Goal: Transaction & Acquisition: Purchase product/service

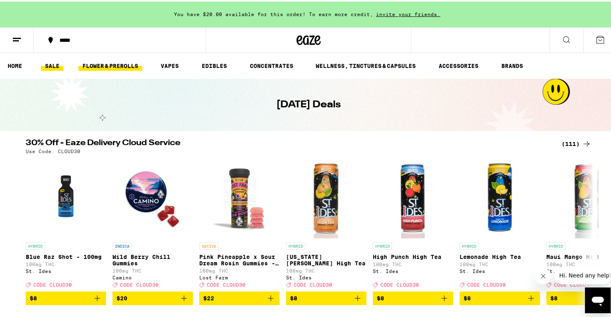
click at [123, 67] on link "FLOWER & PREROLLS" at bounding box center [110, 64] width 64 height 10
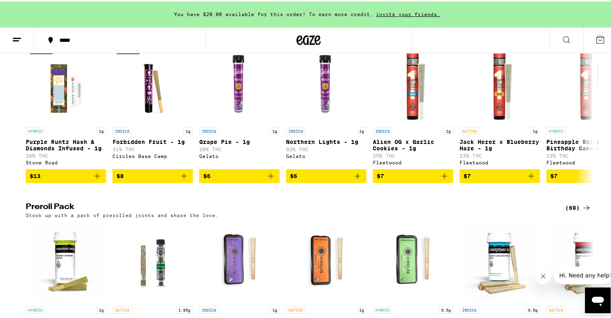
scroll to position [476, 0]
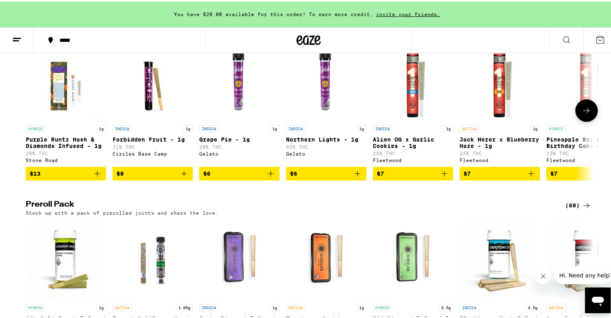
click at [498, 177] on span "$7" at bounding box center [500, 172] width 72 height 10
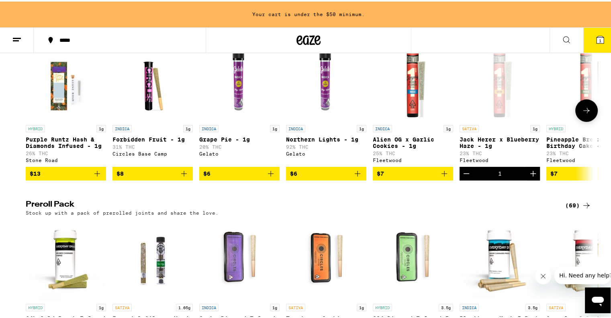
click at [582, 114] on icon at bounding box center [587, 109] width 10 height 10
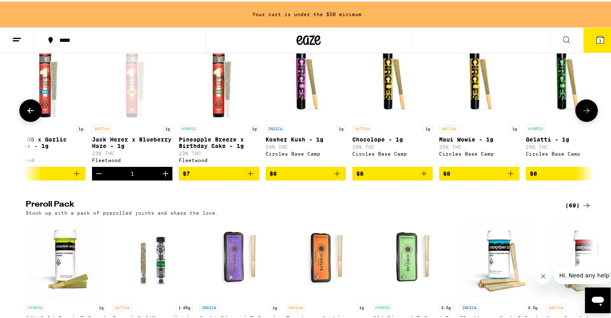
scroll to position [0, 478]
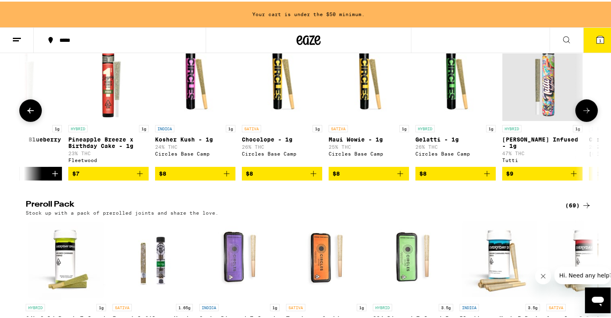
click at [283, 177] on span "$8" at bounding box center [282, 172] width 72 height 10
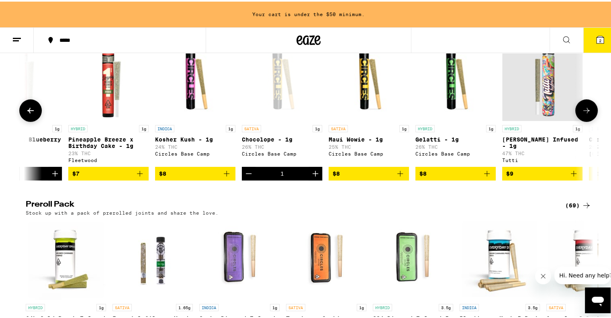
click at [353, 177] on span "$8" at bounding box center [369, 172] width 72 height 10
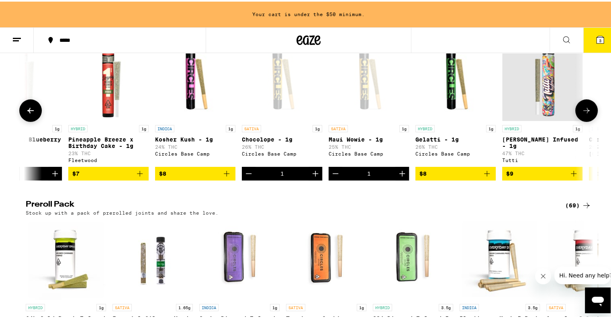
click at [578, 120] on button at bounding box center [587, 109] width 23 height 23
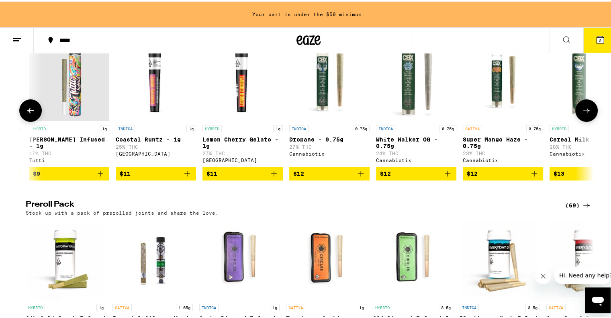
scroll to position [0, 957]
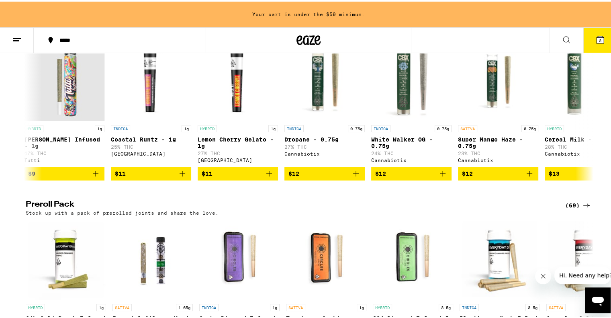
click at [582, 209] on icon at bounding box center [587, 204] width 10 height 10
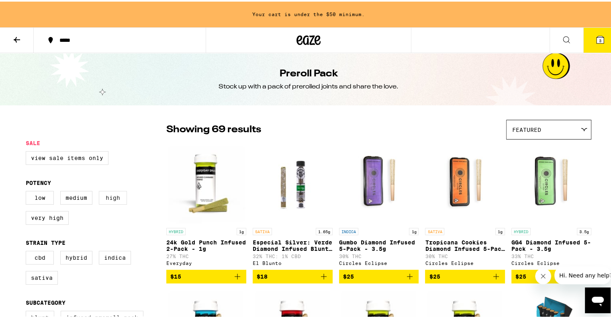
click at [107, 197] on label "High" at bounding box center [113, 196] width 28 height 14
click at [28, 191] on input "High" at bounding box center [27, 191] width 0 height 0
checkbox input "true"
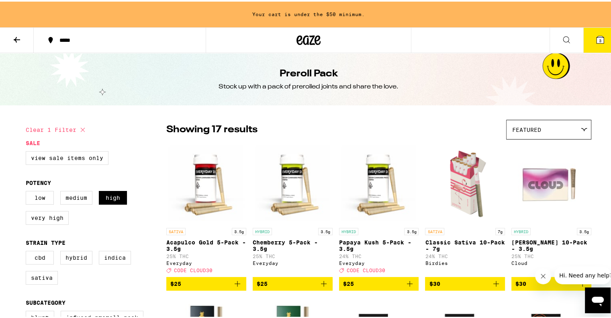
click at [191, 284] on span "$25" at bounding box center [206, 282] width 72 height 10
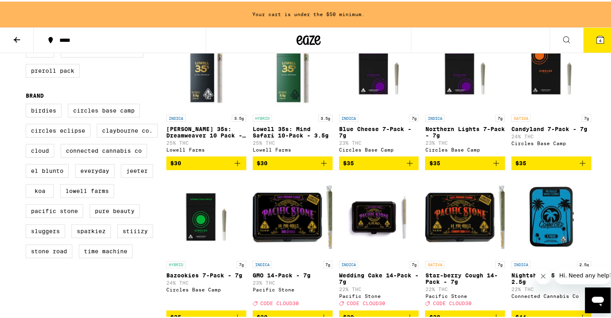
scroll to position [266, 0]
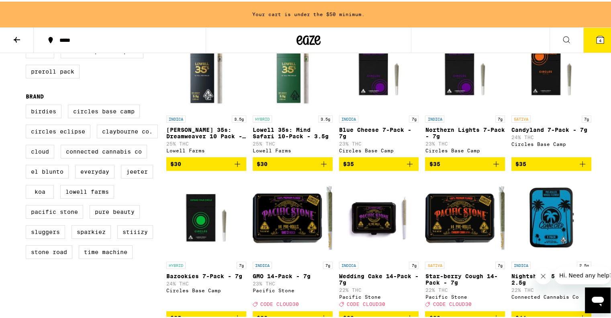
click at [549, 167] on span "$35" at bounding box center [552, 163] width 72 height 10
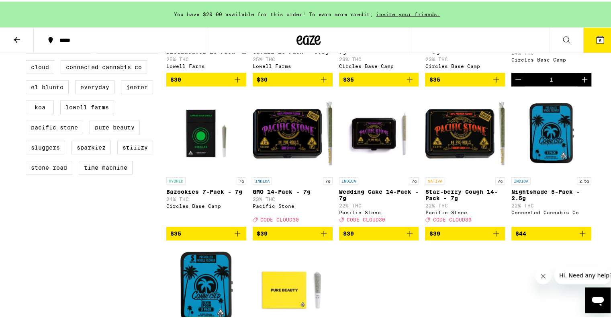
scroll to position [364, 0]
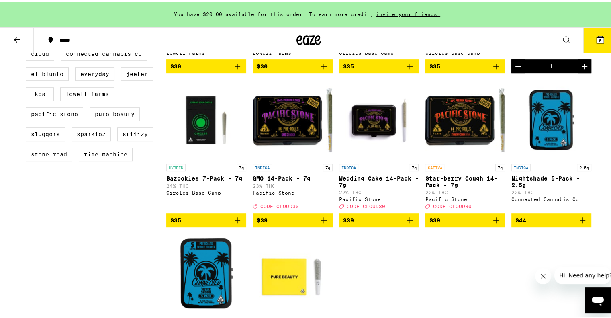
click at [465, 223] on span "$39" at bounding box center [465, 219] width 72 height 10
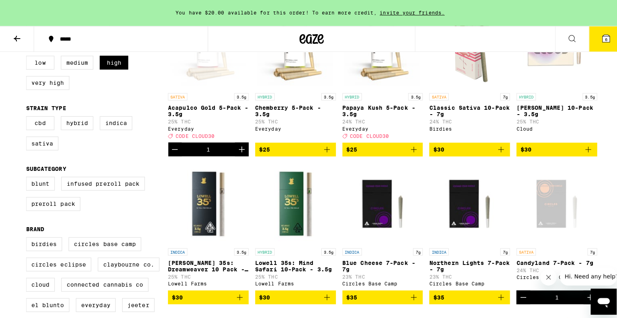
scroll to position [119, 0]
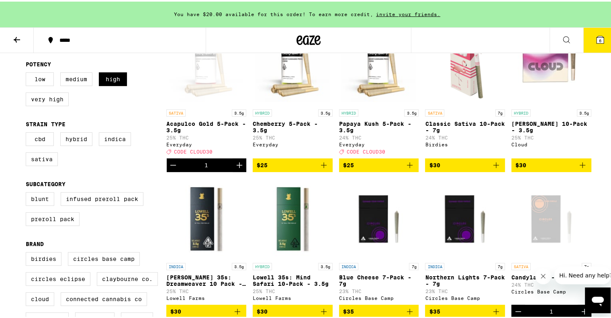
click at [602, 41] on button "6" at bounding box center [601, 38] width 34 height 25
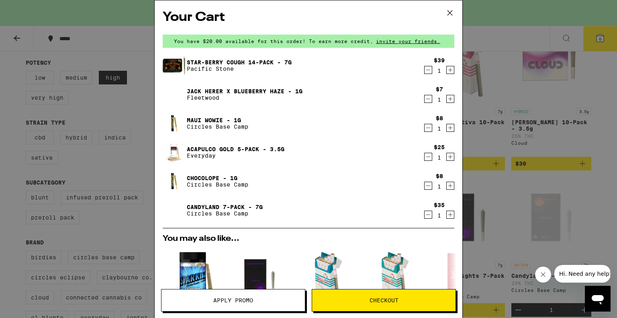
click at [172, 63] on img at bounding box center [174, 65] width 23 height 23
click at [207, 68] on p "Pacific Stone" at bounding box center [239, 69] width 105 height 6
click at [208, 59] on link "Star-berry Cough 14-Pack - 7g" at bounding box center [239, 62] width 105 height 6
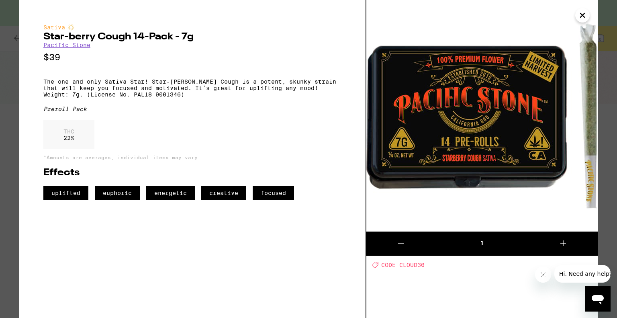
click at [584, 14] on icon "Close" at bounding box center [583, 15] width 4 height 4
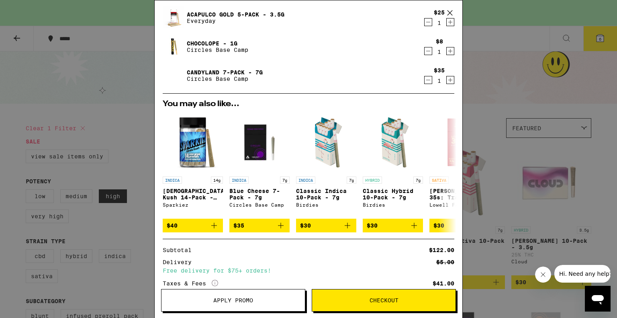
scroll to position [135, 0]
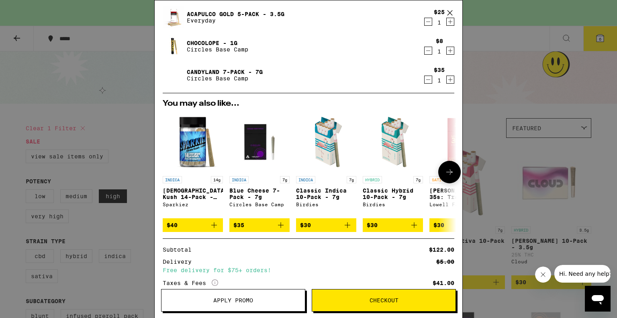
click at [445, 177] on icon at bounding box center [450, 172] width 10 height 10
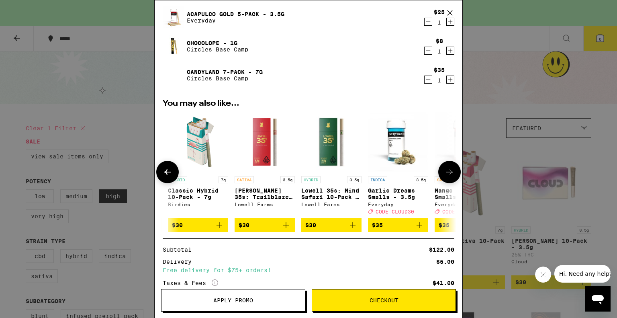
scroll to position [0, 198]
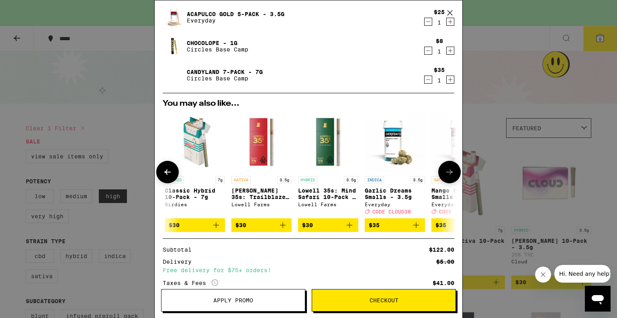
click at [445, 177] on icon at bounding box center [450, 172] width 10 height 10
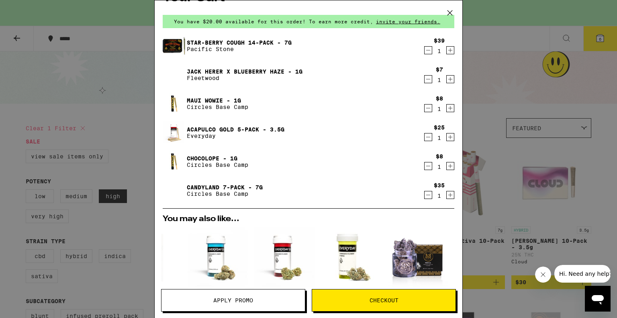
scroll to position [21, 0]
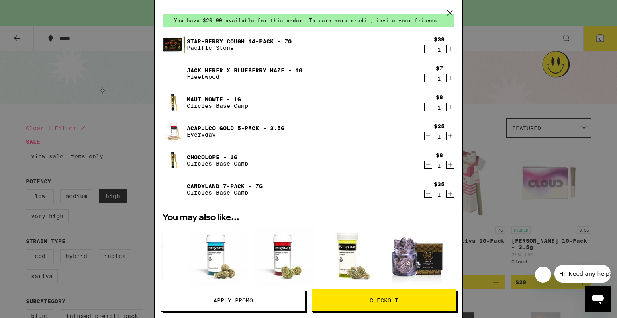
click at [426, 136] on icon "Decrement" at bounding box center [428, 136] width 4 height 0
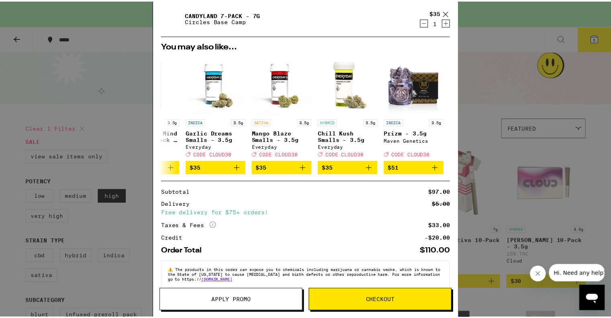
scroll to position [167, 0]
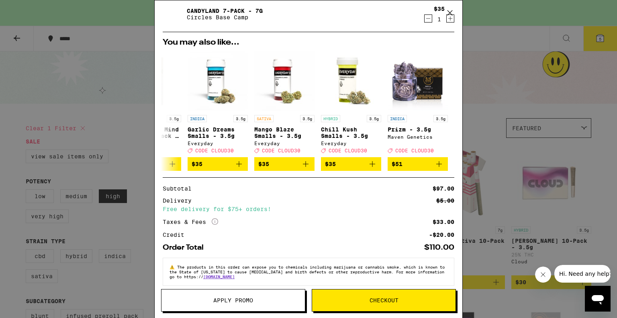
click at [381, 303] on span "Checkout" at bounding box center [384, 300] width 29 height 6
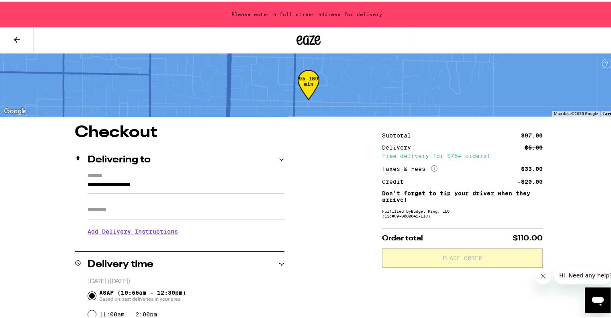
click at [20, 38] on icon at bounding box center [17, 38] width 10 height 10
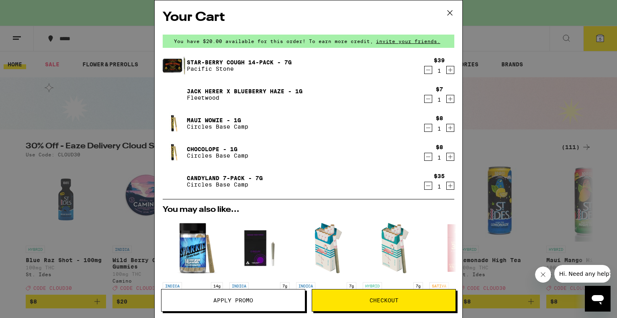
click at [450, 13] on icon at bounding box center [450, 12] width 5 height 5
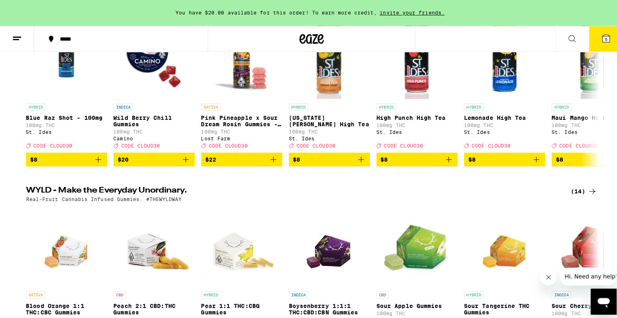
scroll to position [150, 0]
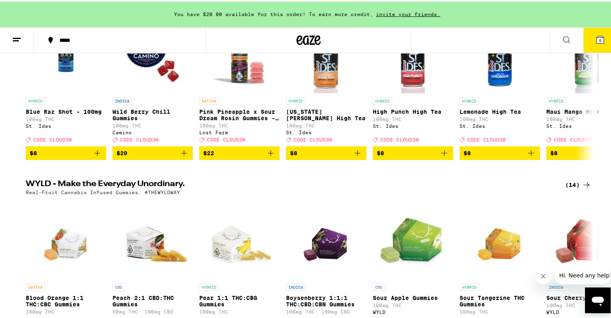
click at [597, 37] on icon at bounding box center [600, 38] width 7 height 7
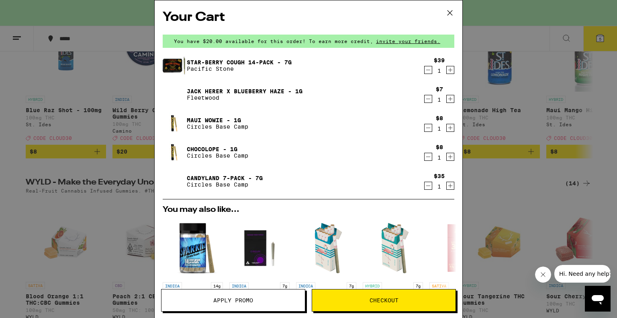
click at [400, 298] on span "Checkout" at bounding box center [383, 300] width 143 height 6
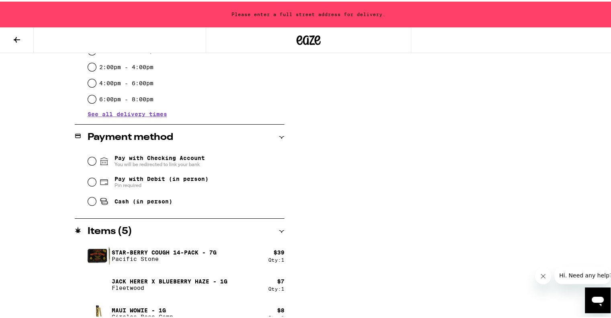
scroll to position [269, 0]
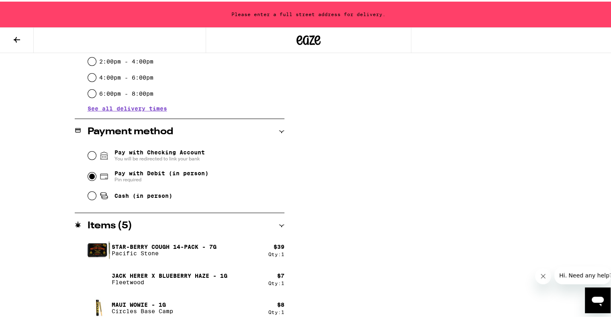
click at [92, 173] on input "Pay with Debit (in person) Pin required" at bounding box center [92, 175] width 8 height 8
radio input "true"
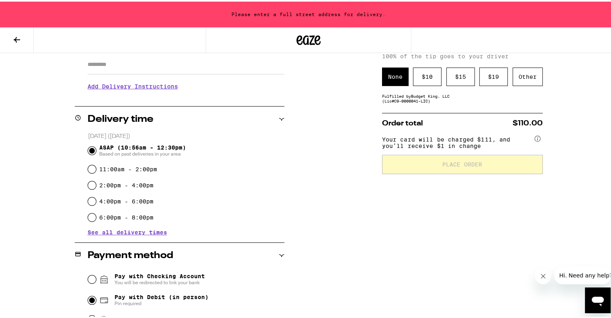
scroll to position [135, 0]
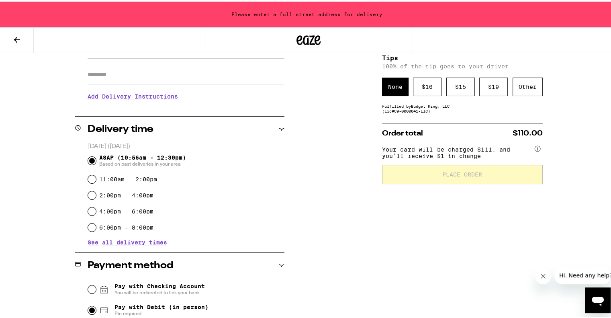
click at [160, 99] on h3 "Add Delivery Instructions" at bounding box center [186, 95] width 197 height 18
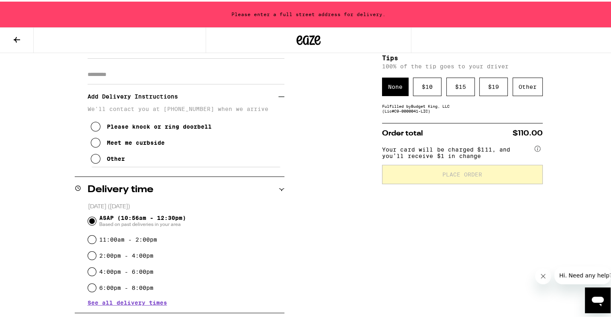
click at [94, 125] on icon at bounding box center [96, 125] width 10 height 10
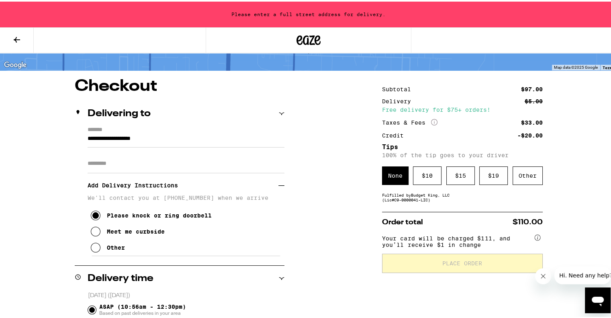
scroll to position [0, 0]
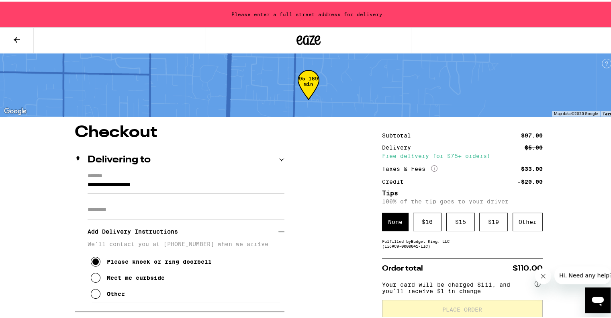
click at [99, 184] on input "**********" at bounding box center [186, 185] width 197 height 14
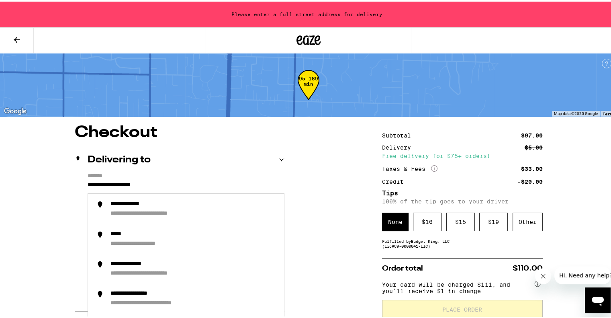
click at [279, 159] on icon at bounding box center [281, 158] width 5 height 2
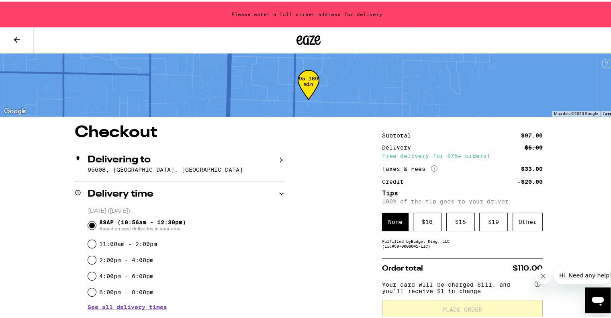
click at [279, 159] on icon at bounding box center [282, 159] width 6 height 6
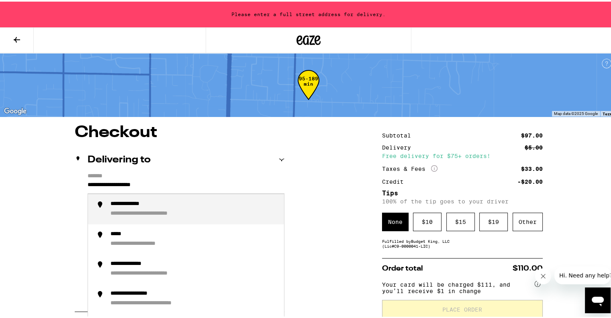
click at [88, 184] on input "**********" at bounding box center [186, 185] width 197 height 14
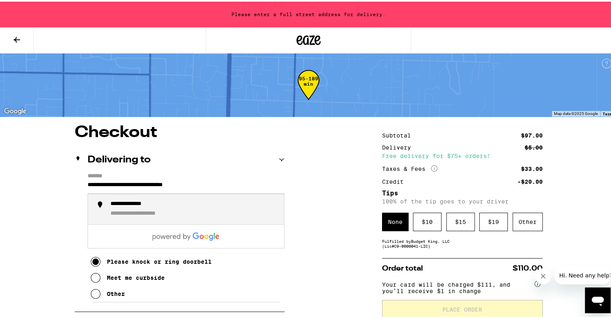
click at [143, 206] on div "**********" at bounding box center [138, 202] width 55 height 7
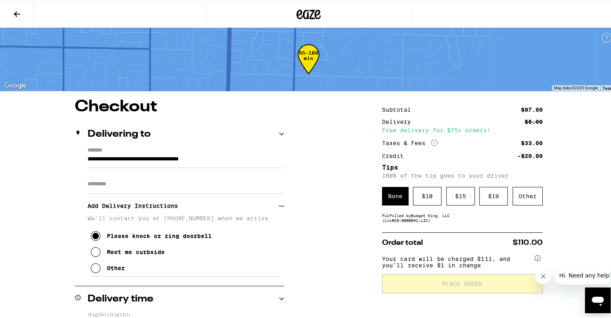
type input "**********"
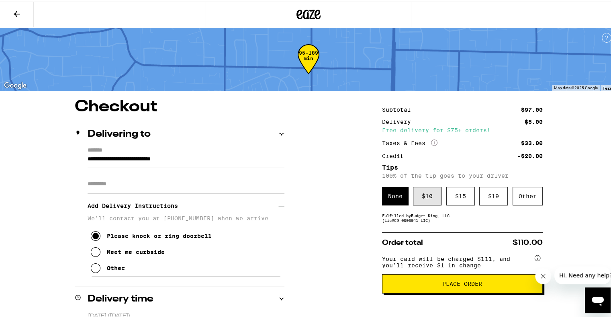
click at [420, 202] on div "$ 10" at bounding box center [427, 194] width 29 height 18
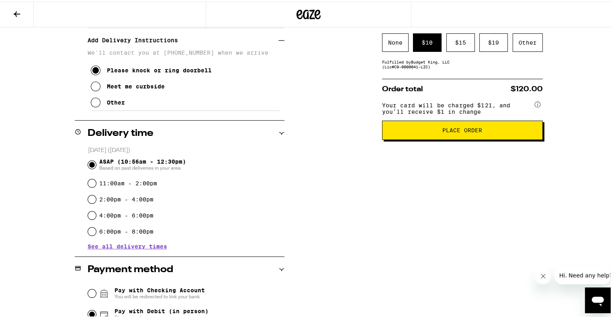
scroll to position [164, 0]
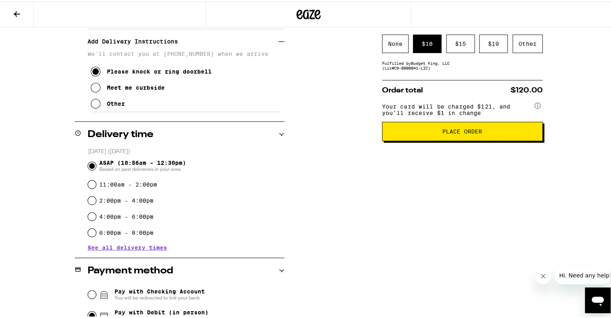
click at [465, 133] on span "Place Order" at bounding box center [463, 130] width 40 height 6
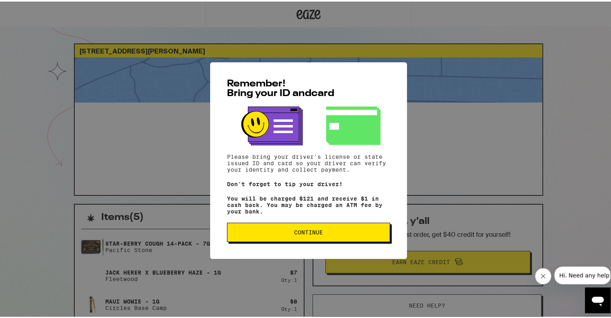
click at [288, 234] on span "Continue" at bounding box center [309, 231] width 150 height 6
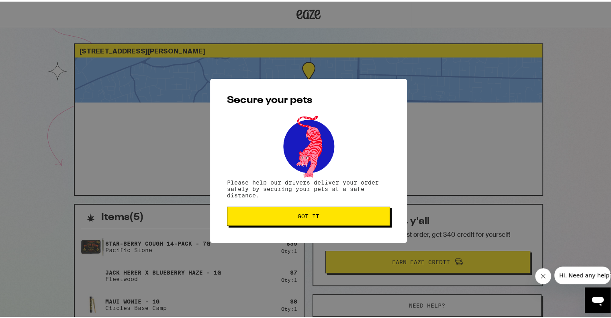
click at [319, 203] on div "Secure your pets Please help our drivers deliver your order safely by securing …" at bounding box center [308, 159] width 197 height 164
click at [313, 217] on span "Got it" at bounding box center [309, 215] width 22 height 6
